Goal: Navigation & Orientation: Understand site structure

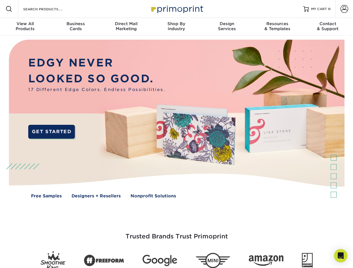
click at [176, 134] on img at bounding box center [177, 123] width 350 height 175
click at [9, 9] on span at bounding box center [9, 9] width 7 height 7
click at [344, 9] on span at bounding box center [345, 9] width 8 height 8
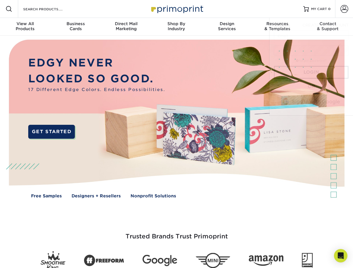
click at [25, 27] on div "View All Products" at bounding box center [25, 26] width 50 height 10
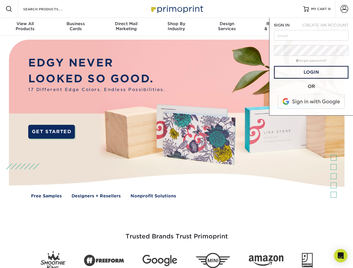
click at [75, 27] on div "Business Cards" at bounding box center [75, 26] width 50 height 10
click at [126, 27] on div "Direct Mail Marketing" at bounding box center [126, 26] width 50 height 10
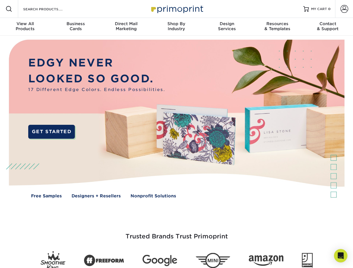
click at [176, 27] on div "Shop By Industry" at bounding box center [176, 26] width 50 height 10
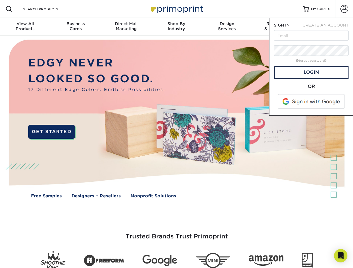
click at [227, 27] on div "Design Services" at bounding box center [227, 26] width 50 height 10
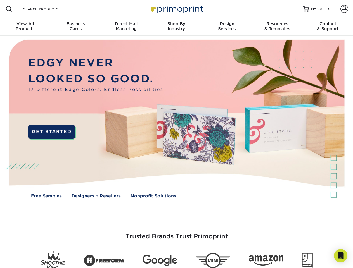
click at [277, 27] on span "SIGN IN" at bounding box center [282, 25] width 16 height 4
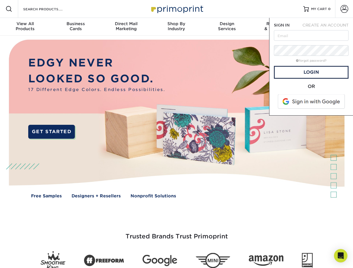
click at [328, 27] on div "Contact & Support" at bounding box center [328, 26] width 50 height 10
